Goal: Task Accomplishment & Management: Use online tool/utility

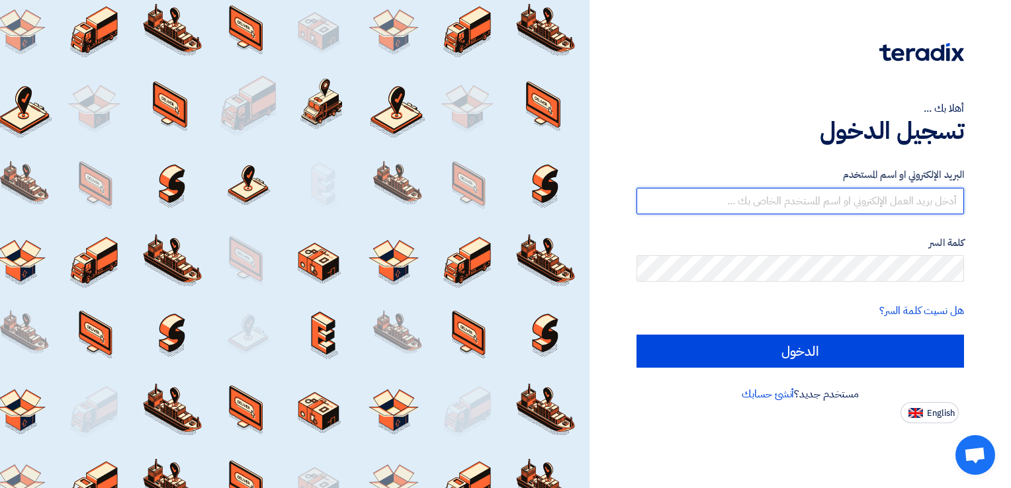
click at [813, 195] on input "text" at bounding box center [801, 201] width 328 height 26
type input "[PERSON_NAME][EMAIL_ADDRESS][DOMAIN_NAME]"
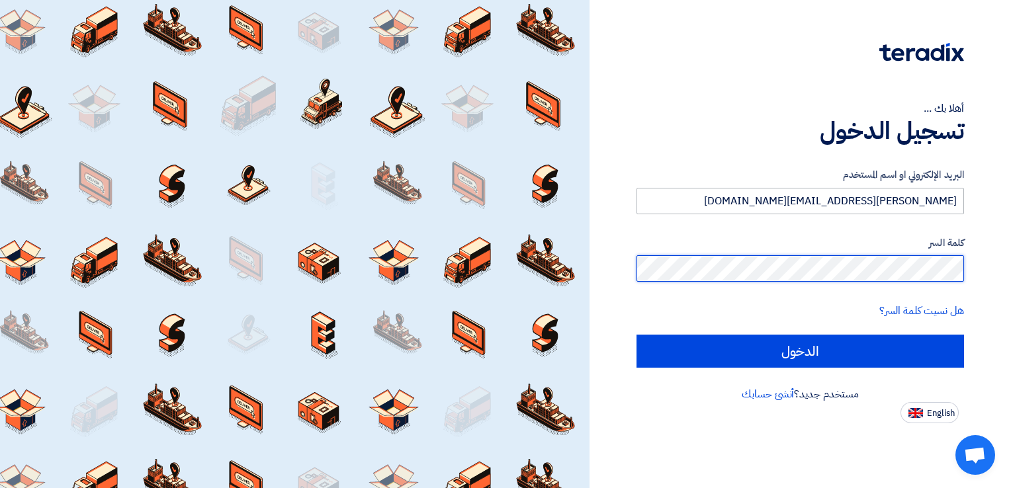
click at [637, 335] on input "الدخول" at bounding box center [801, 351] width 328 height 33
type input "Sign in"
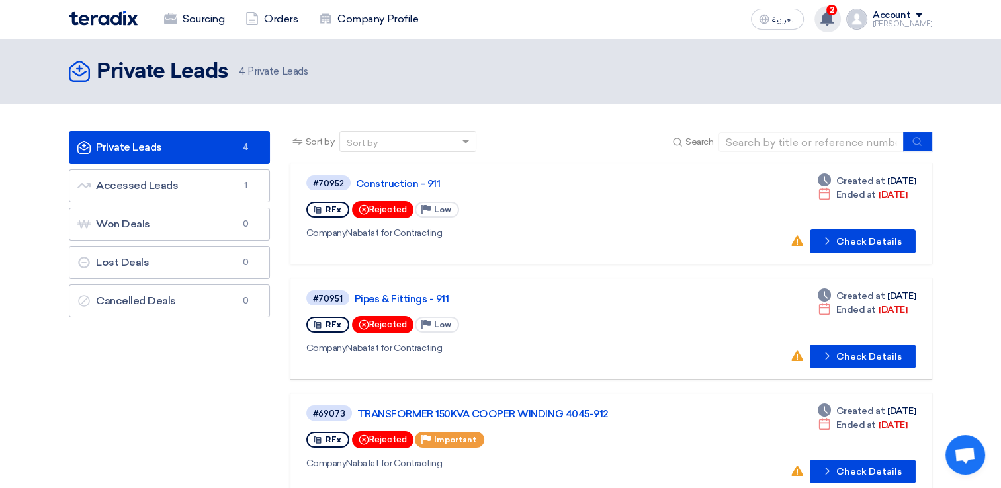
click at [834, 15] on use at bounding box center [827, 18] width 13 height 15
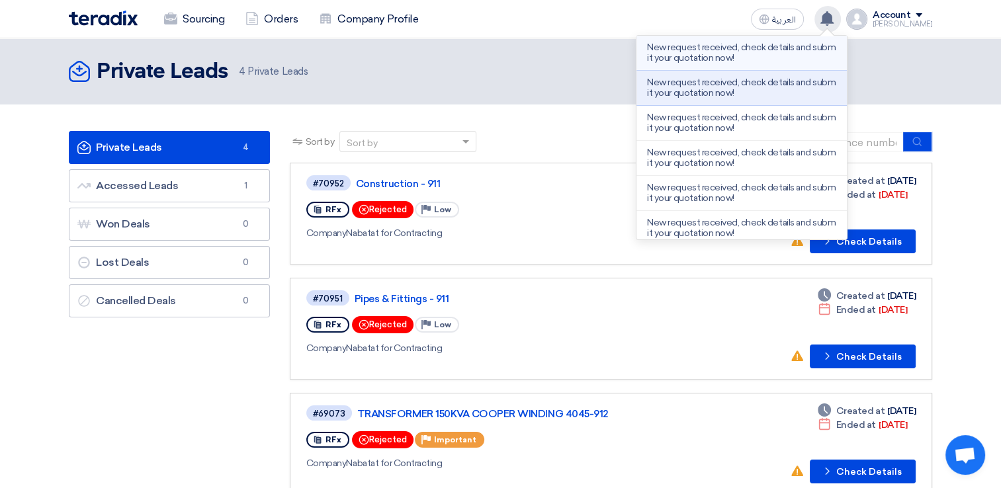
click at [805, 54] on p "New request received, check details and submit your quotation now!" at bounding box center [741, 52] width 189 height 21
